Goal: Task Accomplishment & Management: Manage account settings

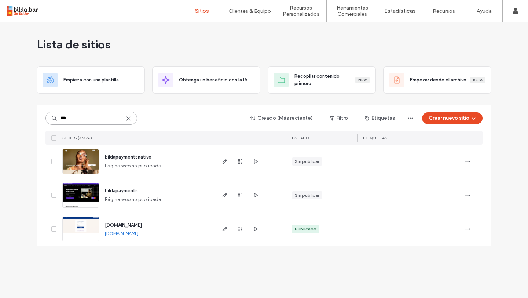
click at [78, 117] on input "***" at bounding box center [91, 118] width 92 height 13
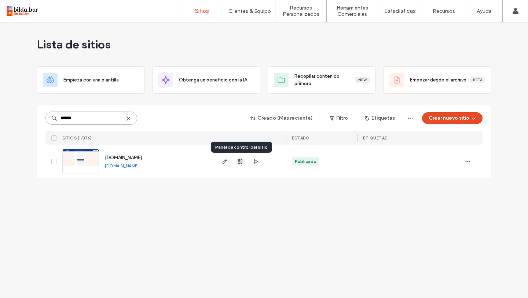
type input "******"
click at [240, 162] on icon "button" at bounding box center [240, 161] width 6 height 6
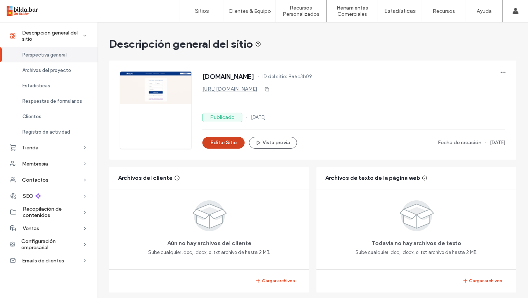
click at [220, 140] on button "Editar Sitio" at bounding box center [223, 143] width 42 height 12
